Goal: Check status: Check status

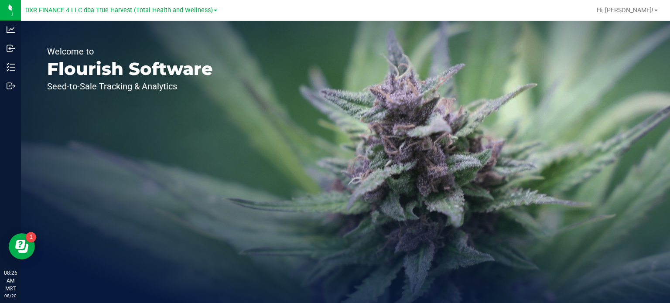
click at [225, 136] on div "Welcome to Flourish Software Seed-to-Sale Tracking & Analytics" at bounding box center [130, 162] width 218 height 282
drag, startPoint x: 358, startPoint y: 173, endPoint x: 283, endPoint y: 149, distance: 78.9
click at [358, 173] on div "Welcome to Flourish Software Seed-to-Sale Tracking & Analytics" at bounding box center [345, 162] width 649 height 282
drag, startPoint x: 362, startPoint y: 169, endPoint x: 274, endPoint y: 170, distance: 88.1
click at [362, 169] on div "Welcome to Flourish Software Seed-to-Sale Tracking & Analytics" at bounding box center [345, 162] width 649 height 282
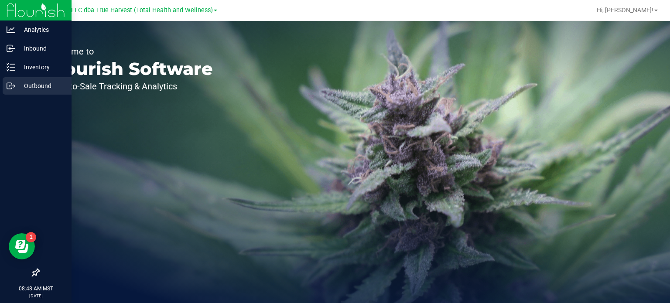
click at [14, 80] on div "Outbound" at bounding box center [37, 85] width 69 height 17
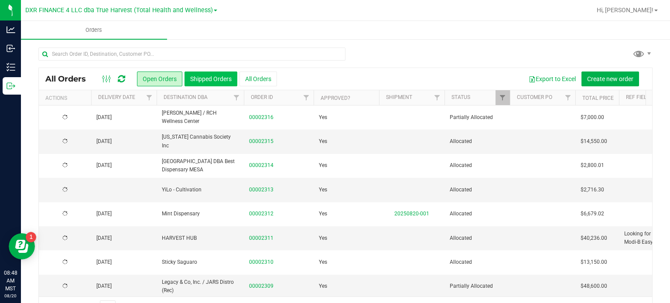
click at [211, 79] on button "Shipped Orders" at bounding box center [211, 79] width 53 height 15
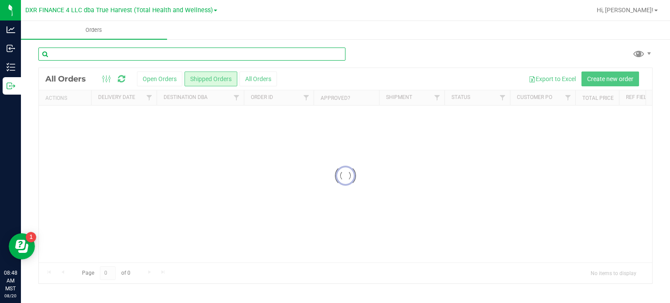
click at [163, 57] on input "text" at bounding box center [191, 54] width 307 height 13
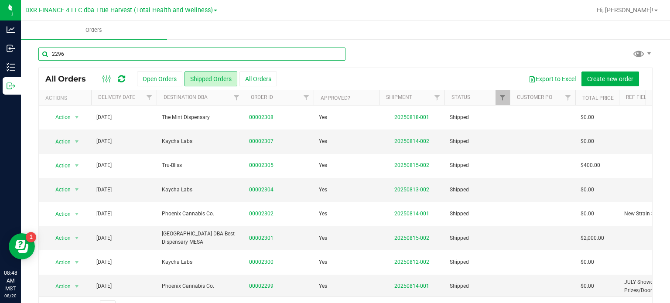
type input "2296"
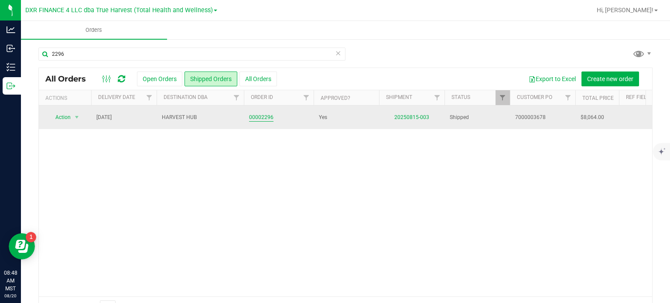
click at [257, 116] on link "00002296" at bounding box center [261, 117] width 24 height 8
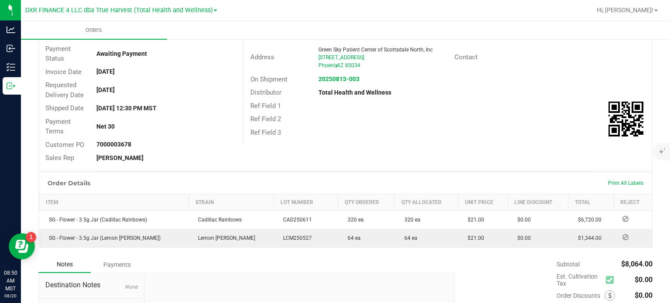
scroll to position [44, 0]
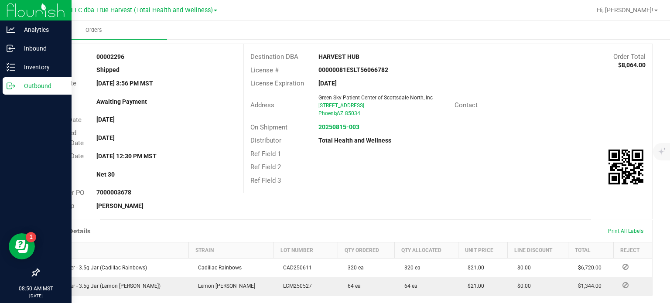
click at [13, 84] on icon at bounding box center [11, 86] width 9 height 9
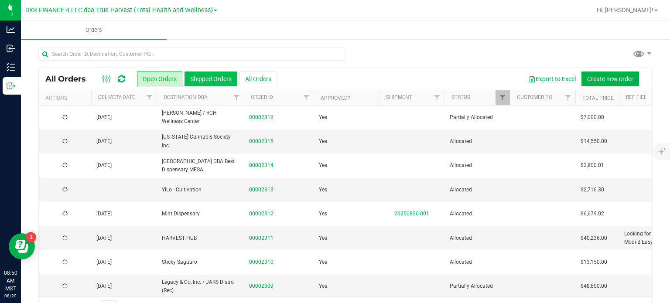
click at [212, 74] on button "Shipped Orders" at bounding box center [211, 79] width 53 height 15
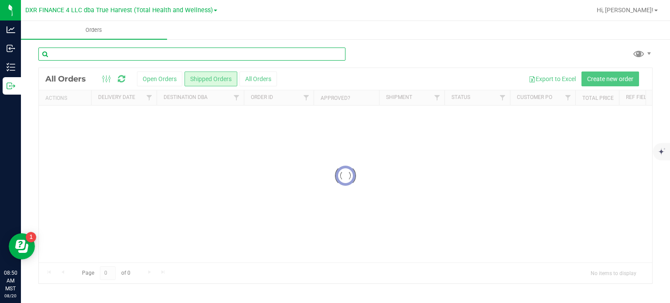
click at [110, 55] on input "text" at bounding box center [191, 54] width 307 height 13
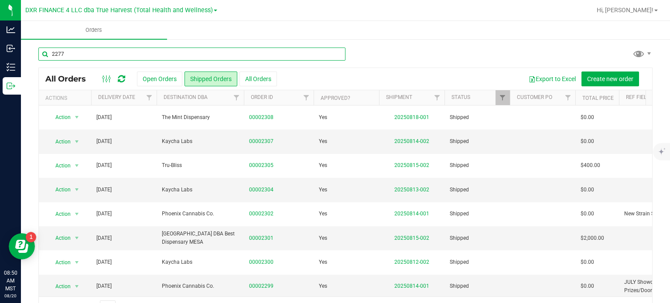
type input "2277"
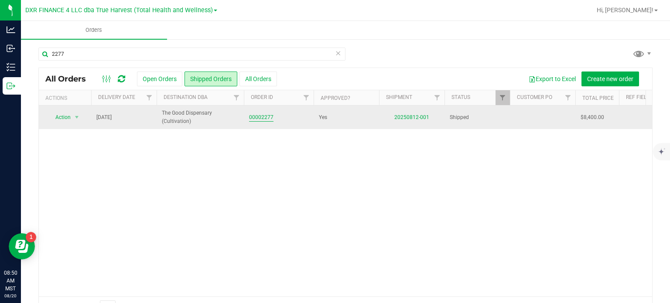
click at [265, 117] on link "00002277" at bounding box center [261, 117] width 24 height 8
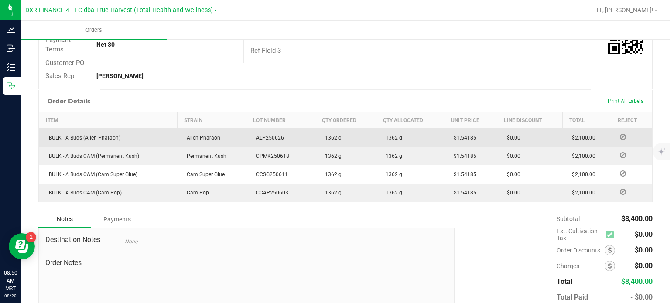
scroll to position [174, 0]
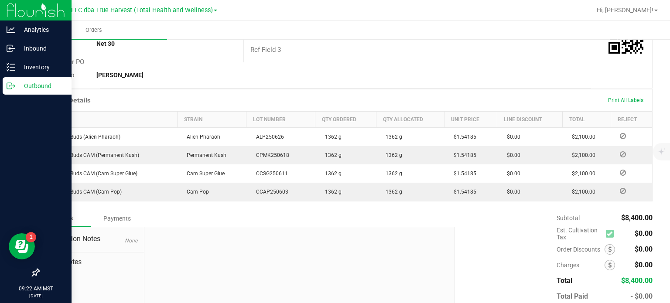
click at [8, 80] on div "Outbound" at bounding box center [37, 85] width 69 height 17
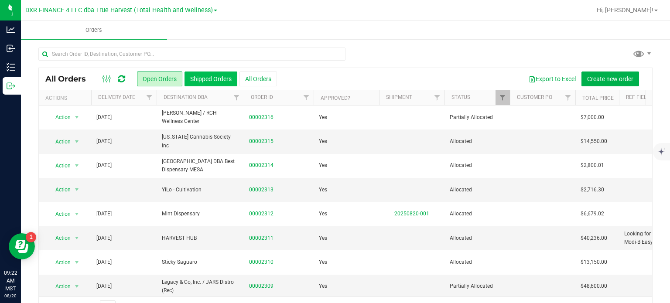
click at [194, 75] on button "Shipped Orders" at bounding box center [211, 79] width 53 height 15
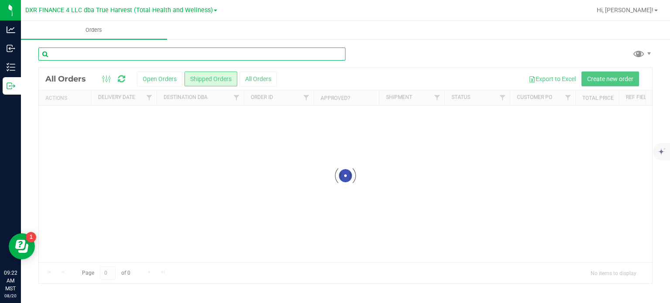
click at [63, 52] on input "text" at bounding box center [191, 54] width 307 height 13
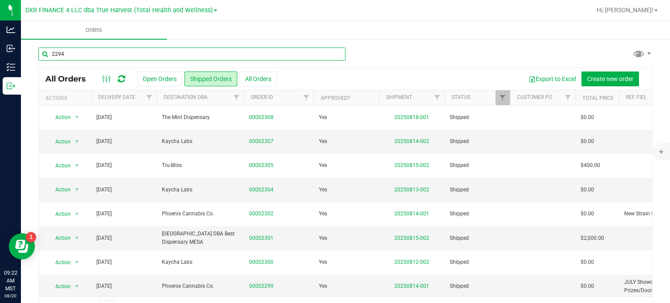
type input "2294"
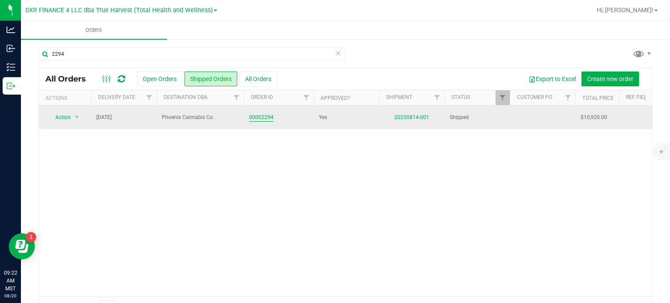
click at [261, 118] on link "00002294" at bounding box center [261, 117] width 24 height 8
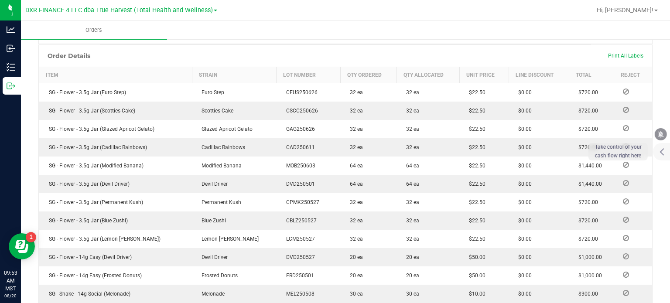
scroll to position [188, 0]
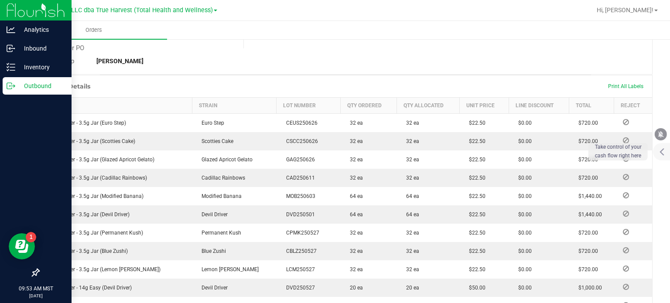
click at [11, 86] on icon at bounding box center [11, 86] width 9 height 9
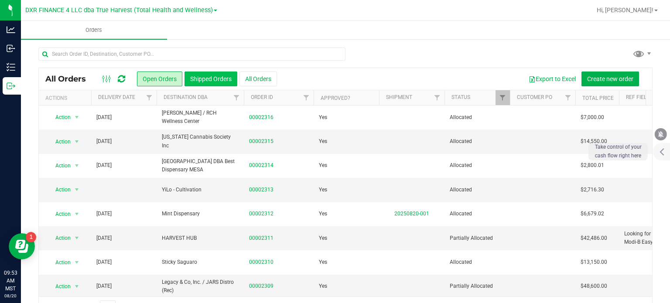
click at [196, 76] on button "Shipped Orders" at bounding box center [211, 79] width 53 height 15
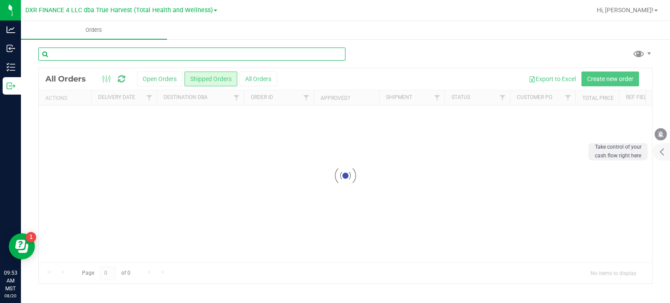
click at [112, 55] on input "text" at bounding box center [191, 54] width 307 height 13
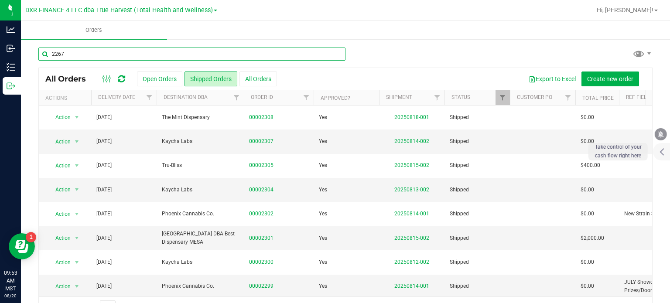
type input "2267"
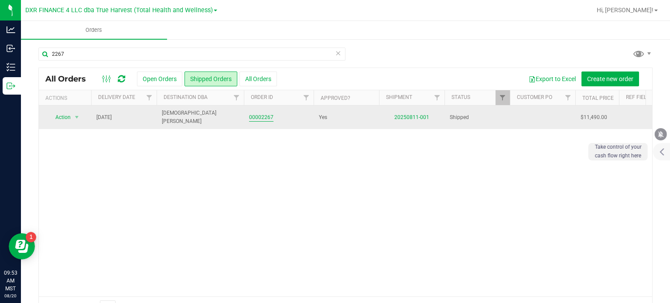
click at [257, 117] on link "00002267" at bounding box center [261, 117] width 24 height 8
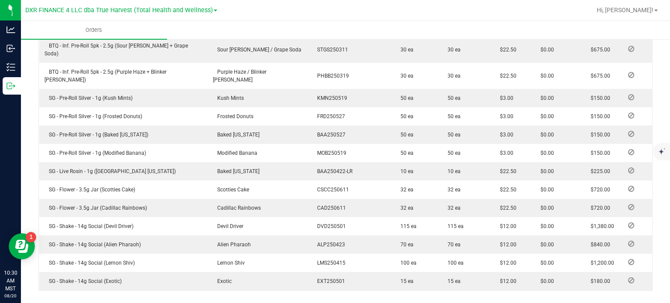
scroll to position [480, 0]
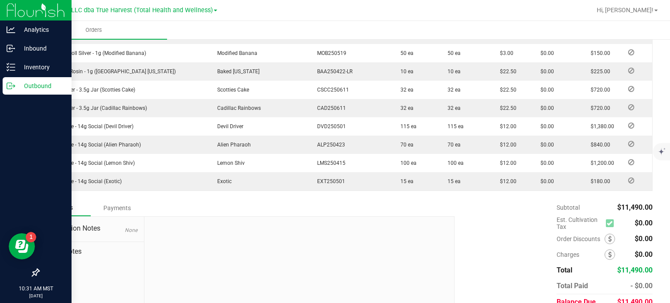
click at [9, 84] on icon at bounding box center [11, 86] width 9 height 9
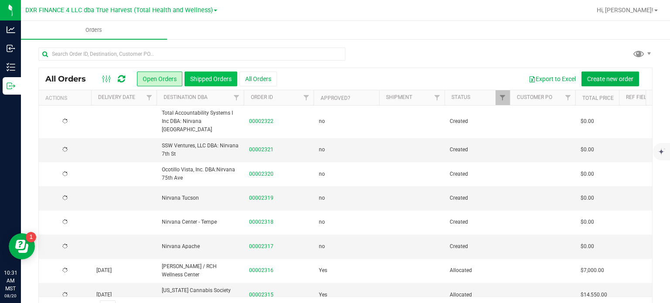
click at [200, 81] on button "Shipped Orders" at bounding box center [211, 79] width 53 height 15
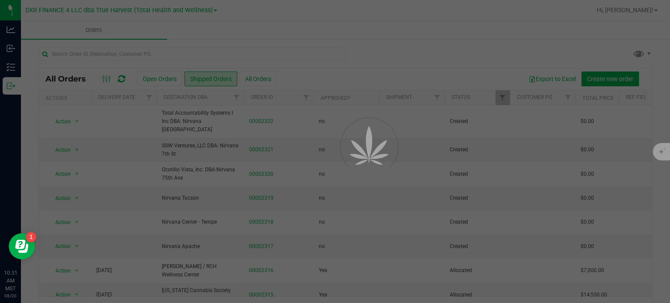
click at [127, 47] on div at bounding box center [335, 151] width 670 height 303
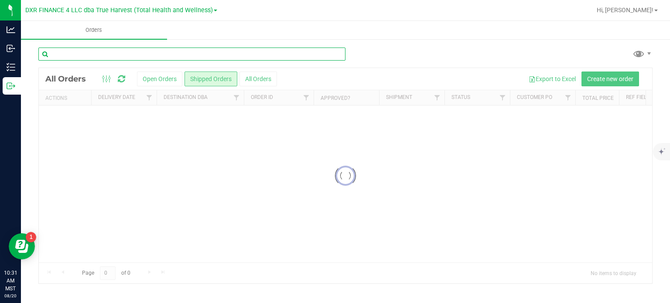
click at [127, 54] on input "text" at bounding box center [191, 54] width 307 height 13
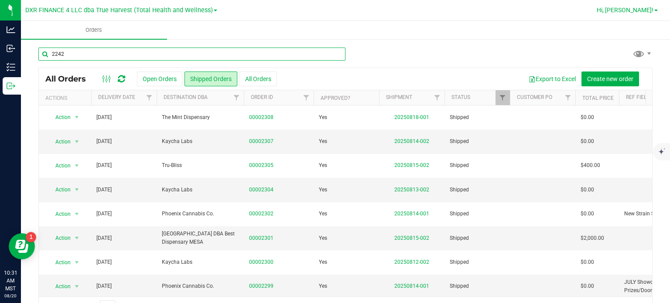
type input "2242"
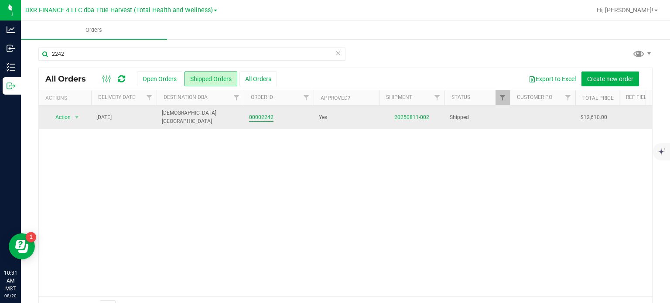
click at [267, 119] on link "00002242" at bounding box center [261, 117] width 24 height 8
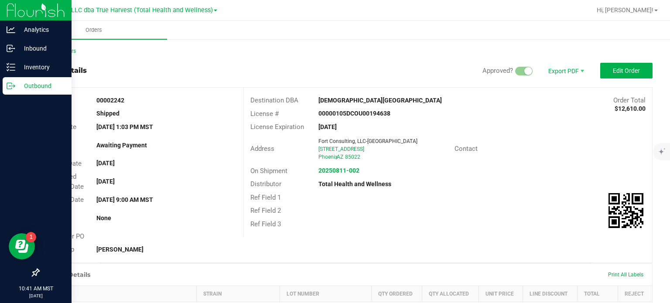
click at [17, 87] on p "Outbound" at bounding box center [41, 86] width 52 height 10
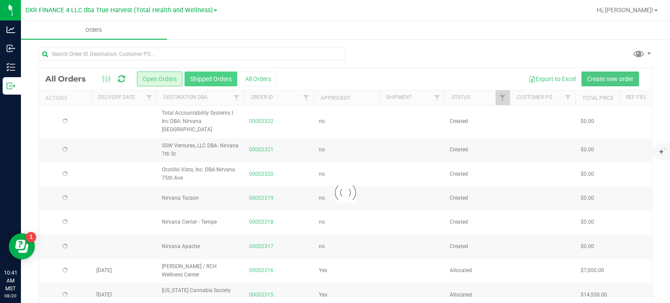
click at [196, 76] on button "Shipped Orders" at bounding box center [211, 79] width 53 height 15
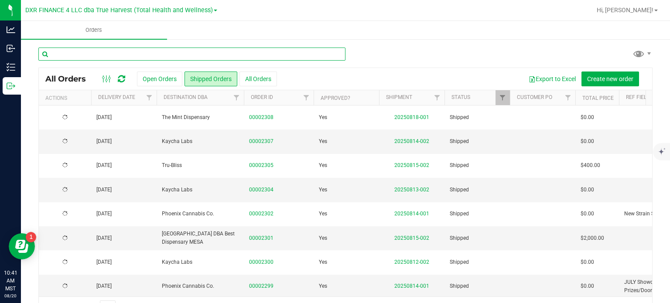
click at [59, 52] on input "text" at bounding box center [191, 54] width 307 height 13
type input "2288"
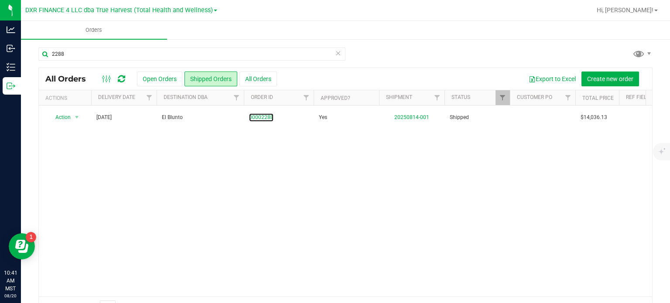
click at [266, 118] on link "00002288" at bounding box center [261, 117] width 24 height 8
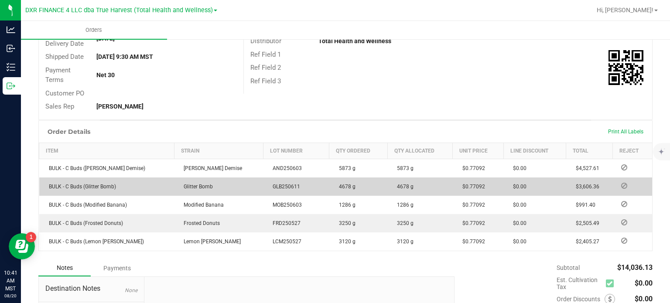
scroll to position [154, 0]
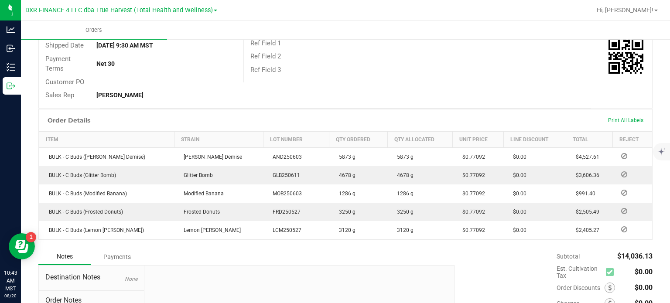
drag, startPoint x: 374, startPoint y: 77, endPoint x: 374, endPoint y: 72, distance: 4.4
click at [374, 76] on div "Destination DBA El Blunto Order Total $14,036.13 License # 00000003ESPF54627423…" at bounding box center [447, 7] width 409 height 149
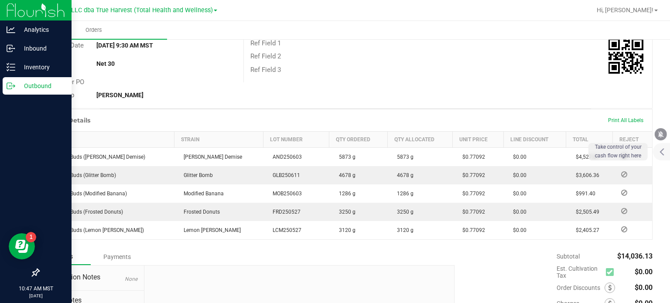
click at [16, 85] on p "Outbound" at bounding box center [41, 86] width 52 height 10
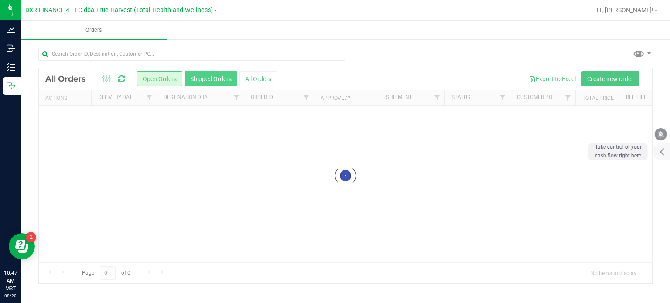
click at [195, 77] on button "Shipped Orders" at bounding box center [211, 79] width 53 height 15
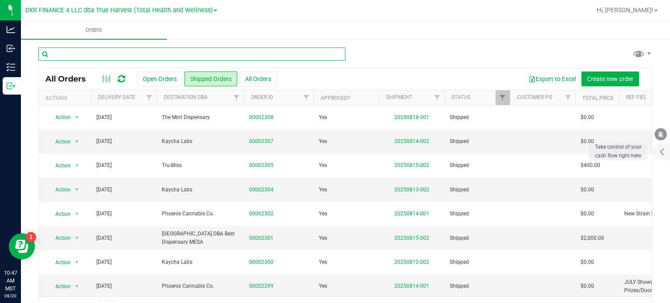
click at [148, 55] on input "text" at bounding box center [191, 54] width 307 height 13
type input "2265"
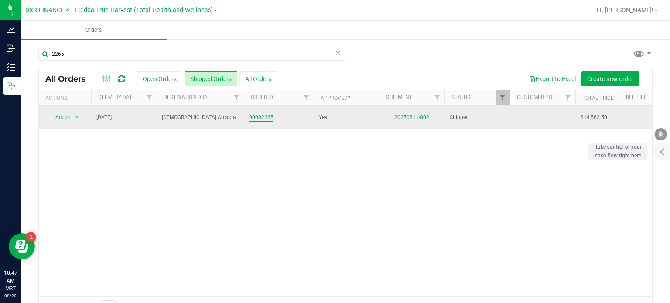
click at [267, 116] on link "00002265" at bounding box center [261, 117] width 24 height 8
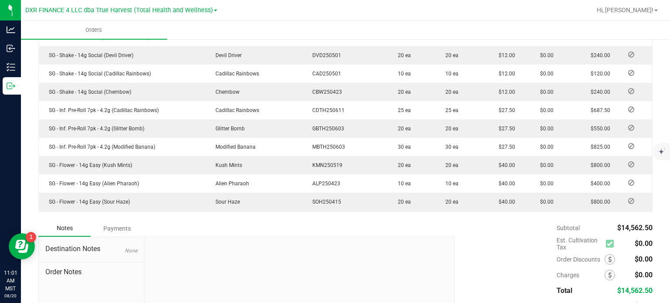
scroll to position [473, 0]
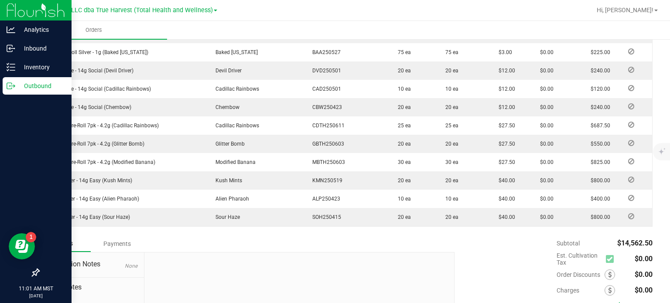
click at [17, 89] on p "Outbound" at bounding box center [41, 86] width 52 height 10
click at [10, 87] on icon at bounding box center [11, 86] width 9 height 9
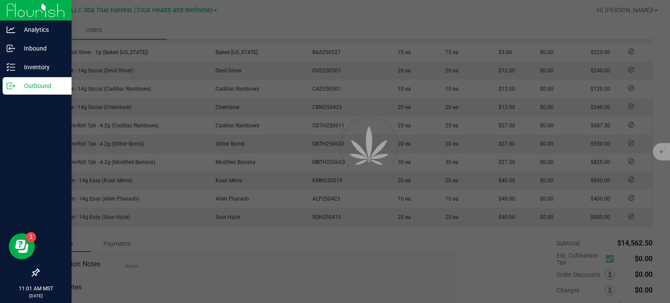
click at [11, 85] on icon at bounding box center [11, 86] width 9 height 9
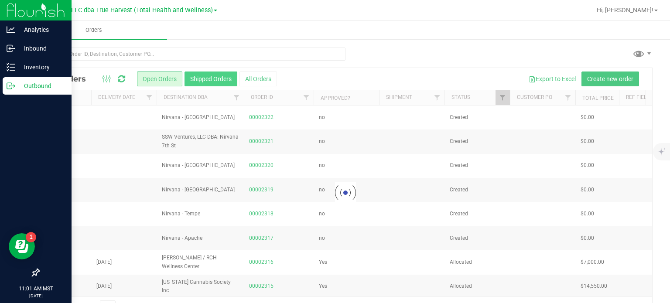
click at [202, 80] on button "Shipped Orders" at bounding box center [211, 79] width 53 height 15
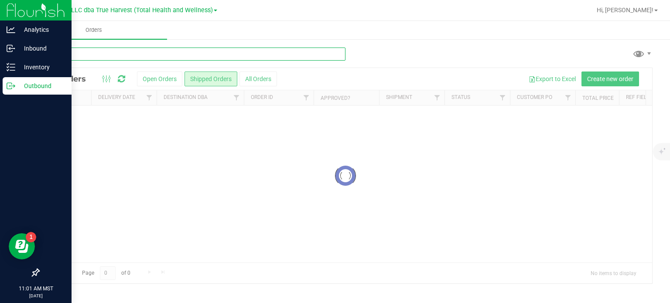
click at [106, 53] on input "text" at bounding box center [191, 54] width 307 height 13
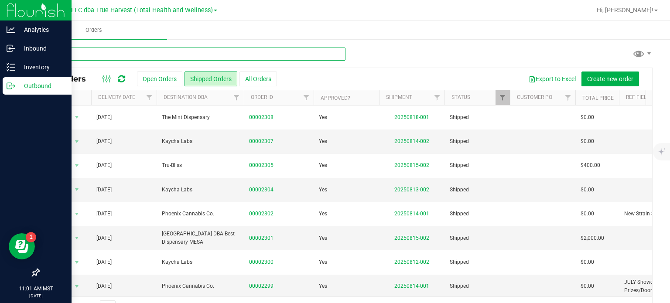
type input "2249"
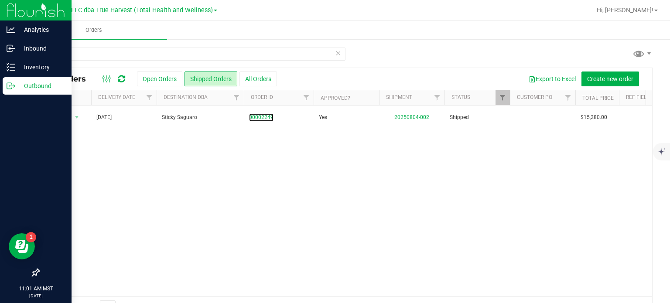
click at [267, 117] on link "00002249" at bounding box center [261, 117] width 24 height 8
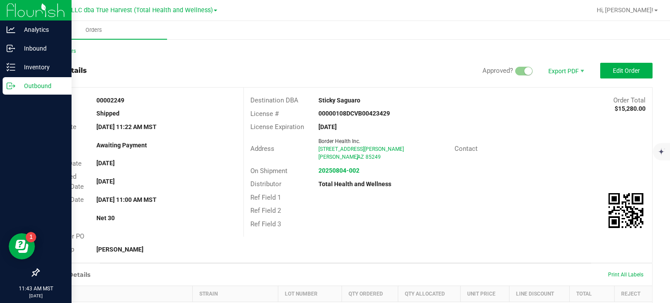
click at [39, 92] on div "Outbound" at bounding box center [37, 85] width 69 height 17
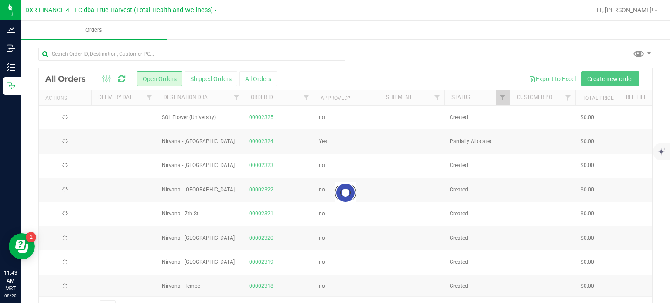
click at [208, 79] on div at bounding box center [345, 193] width 613 height 250
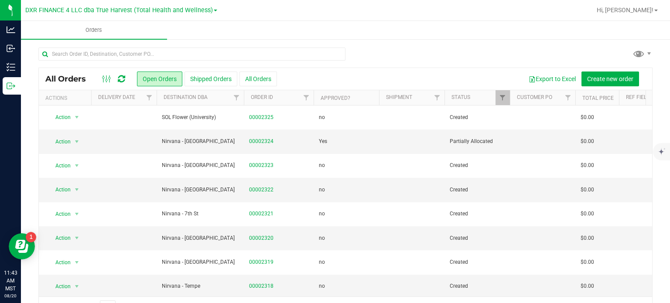
click at [208, 79] on button "Shipped Orders" at bounding box center [211, 79] width 53 height 15
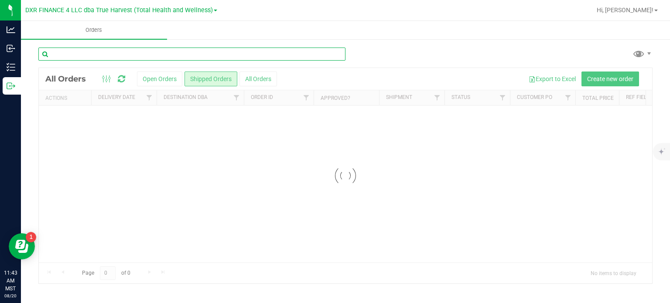
click at [173, 52] on input "text" at bounding box center [191, 54] width 307 height 13
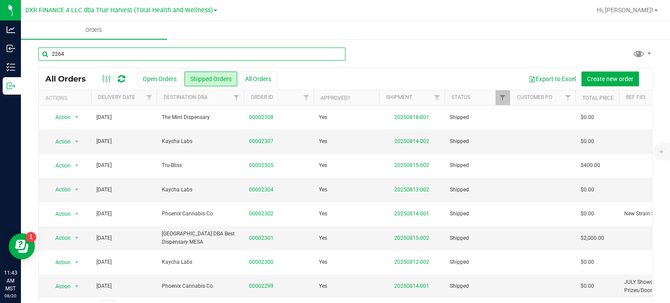
type input "2264"
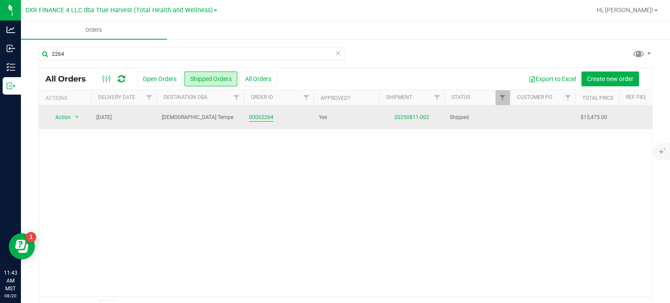
click at [263, 118] on link "00002264" at bounding box center [261, 117] width 24 height 8
